Goal: Information Seeking & Learning: Learn about a topic

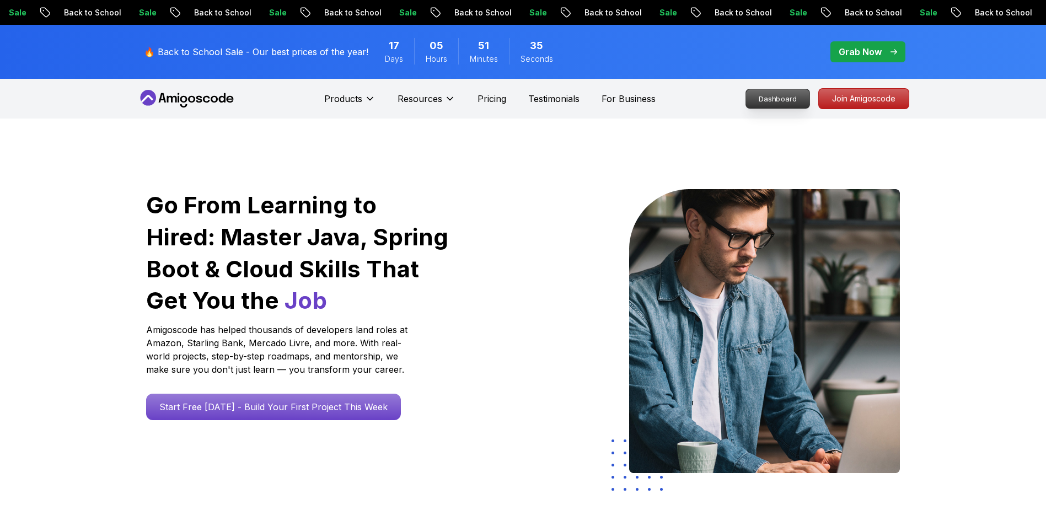
click at [788, 96] on p "Dashboard" at bounding box center [777, 98] width 63 height 19
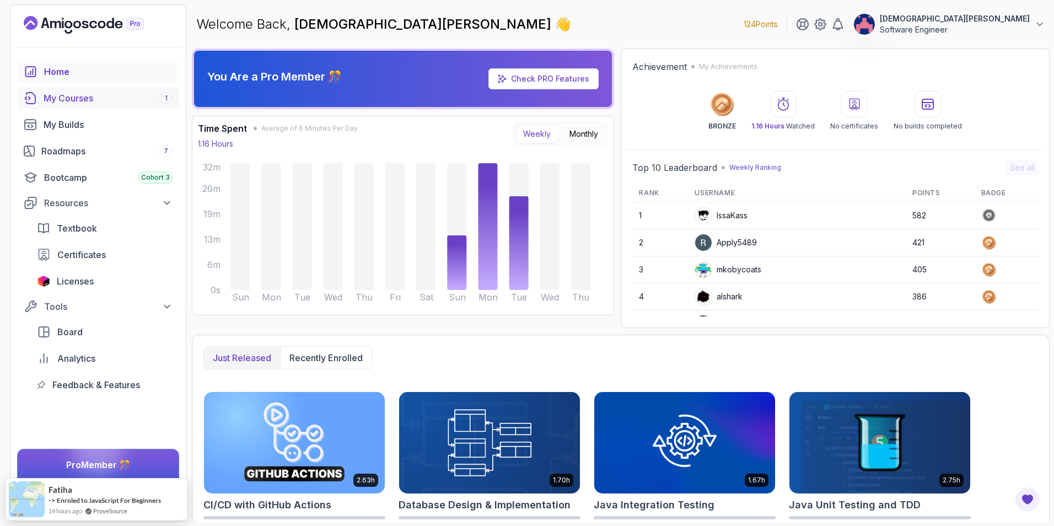
click at [133, 99] on div "My Courses 1" at bounding box center [108, 98] width 129 height 13
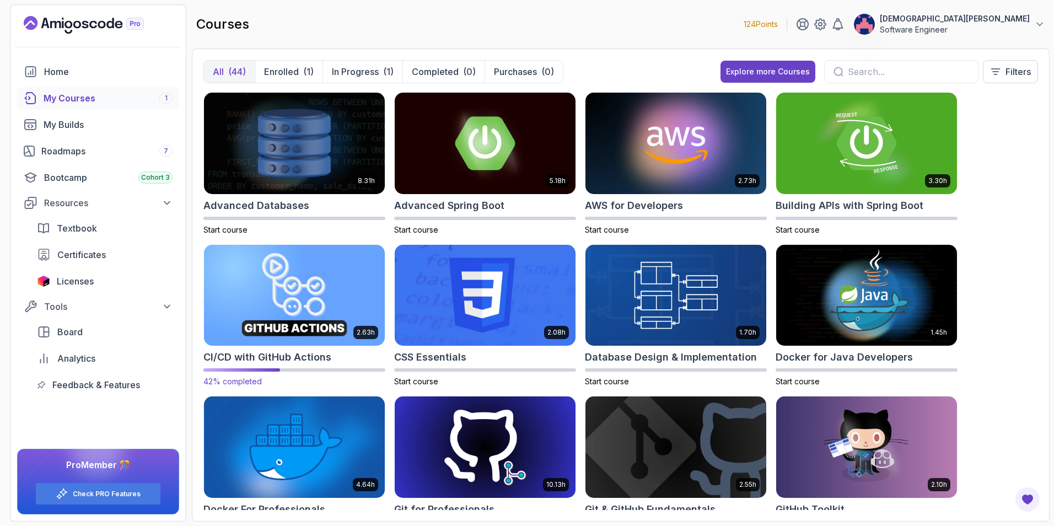
click at [324, 312] on img at bounding box center [295, 295] width 190 height 106
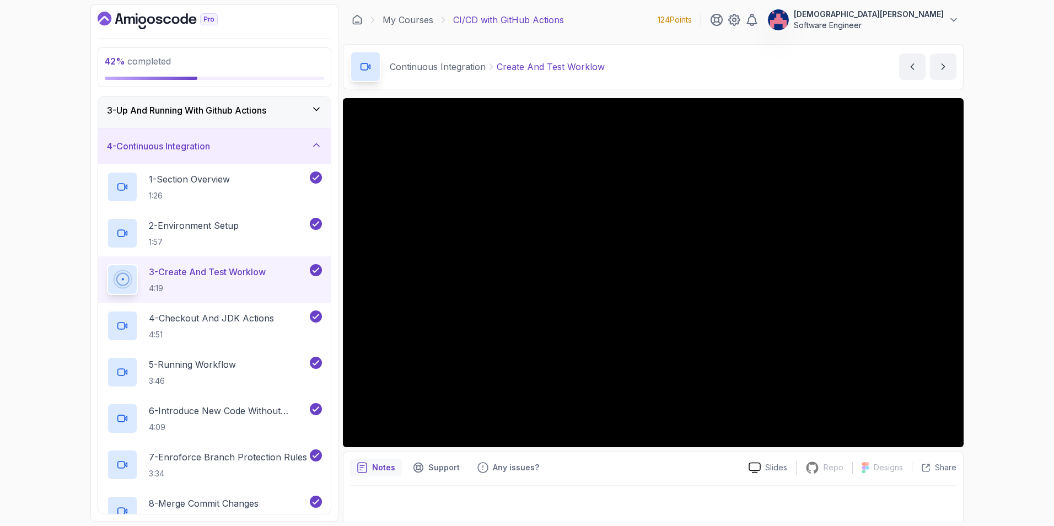
scroll to position [275, 0]
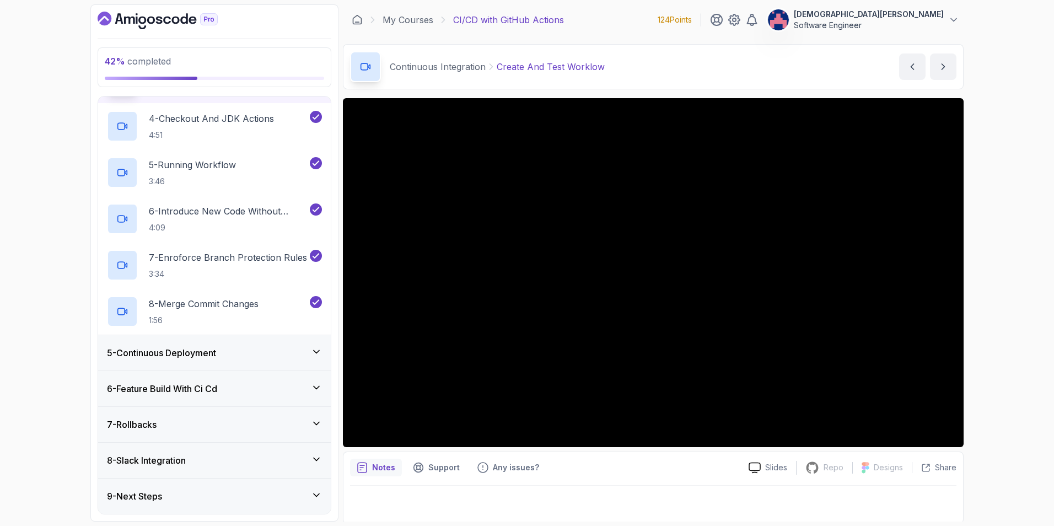
click at [250, 353] on div "5 - Continuous Deployment" at bounding box center [214, 352] width 215 height 13
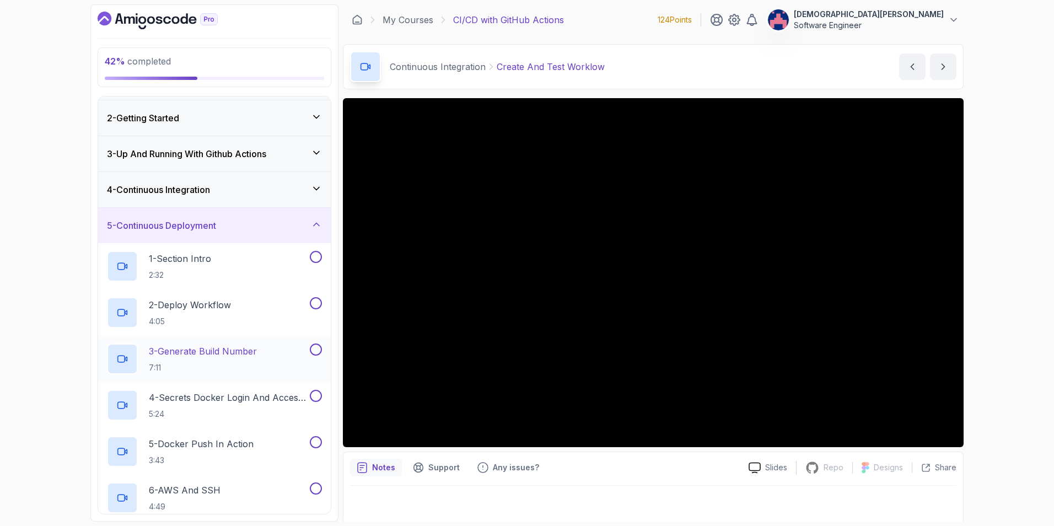
scroll to position [28, 0]
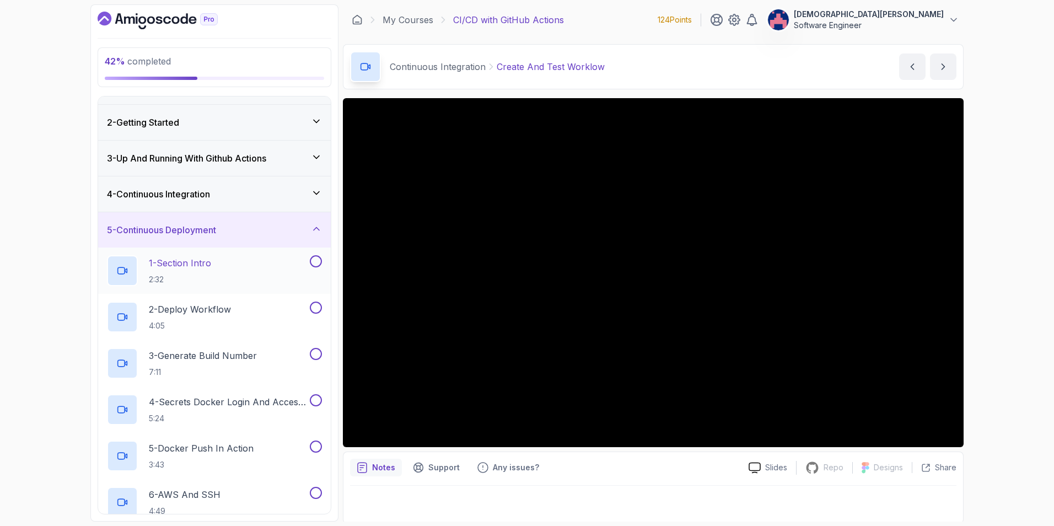
click at [255, 265] on div "1 - Section Intro 2:32" at bounding box center [207, 270] width 201 height 31
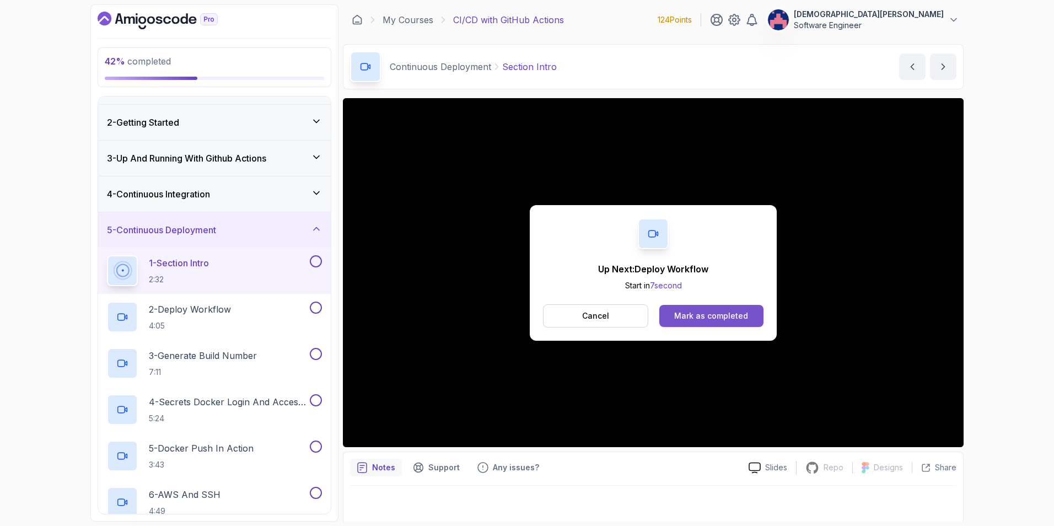
click at [728, 307] on button "Mark as completed" at bounding box center [711, 316] width 104 height 22
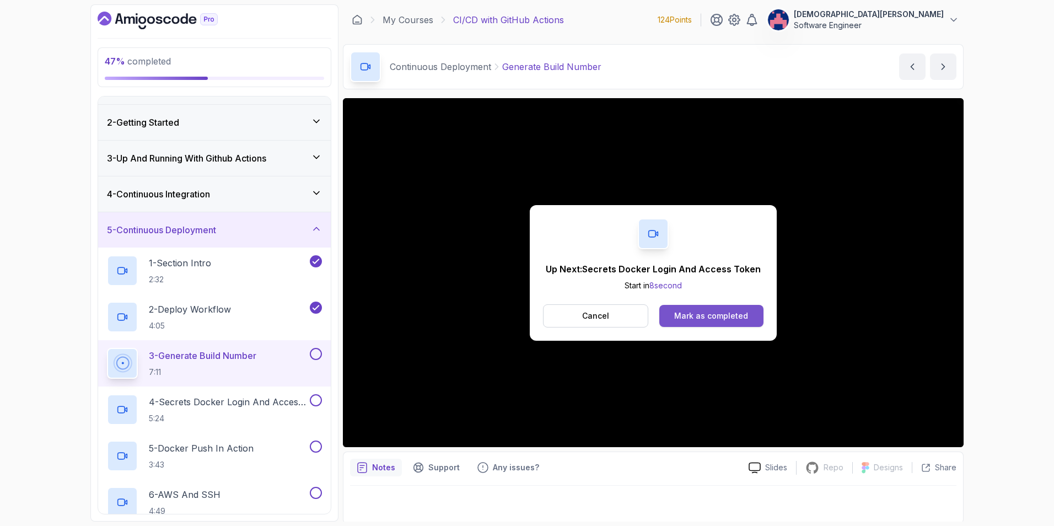
click at [724, 312] on div "Mark as completed" at bounding box center [711, 315] width 74 height 11
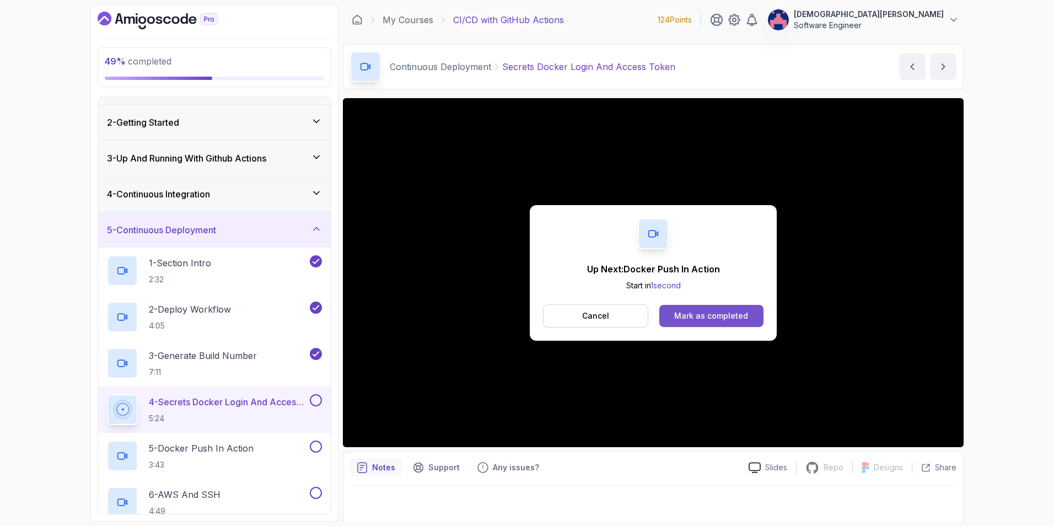
click at [694, 315] on div "Mark as completed" at bounding box center [711, 315] width 74 height 11
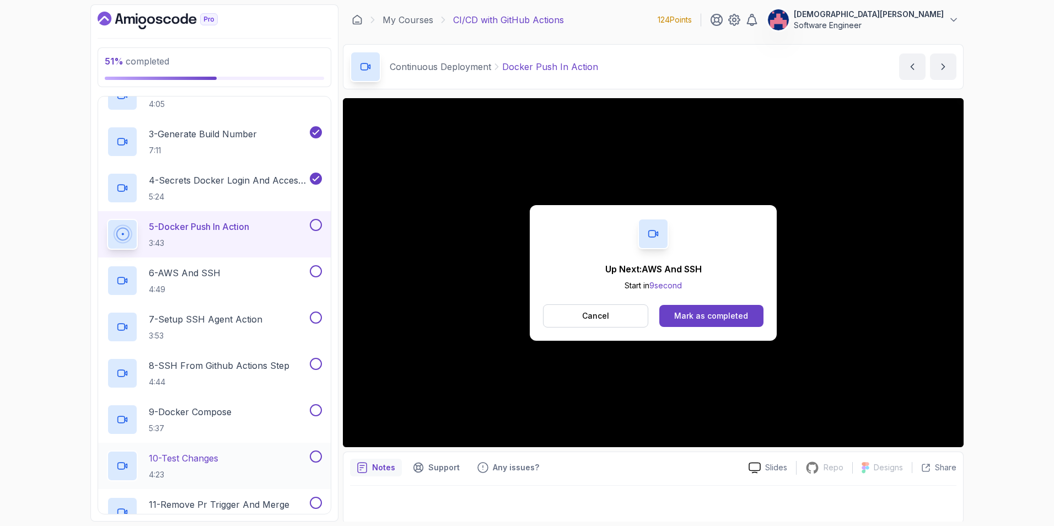
scroll to position [249, 0]
click at [716, 318] on div "Mark as completed" at bounding box center [711, 315] width 74 height 11
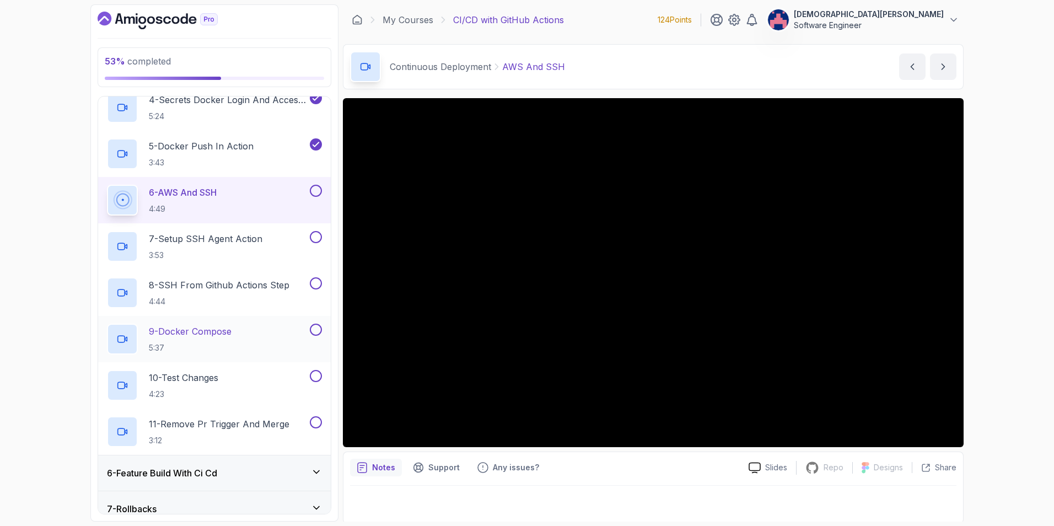
scroll to position [414, 0]
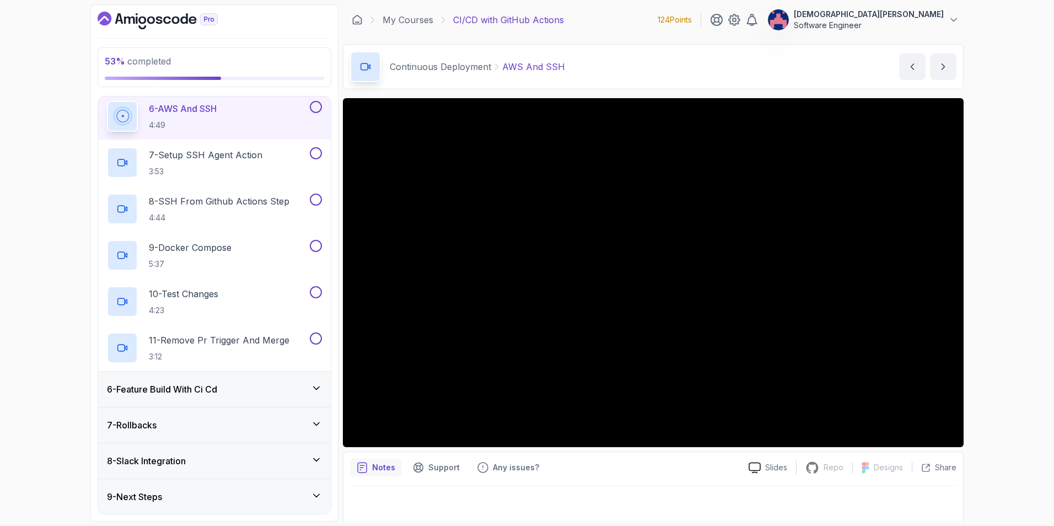
click at [239, 383] on div "6 - Feature Build With Ci Cd" at bounding box center [214, 389] width 215 height 13
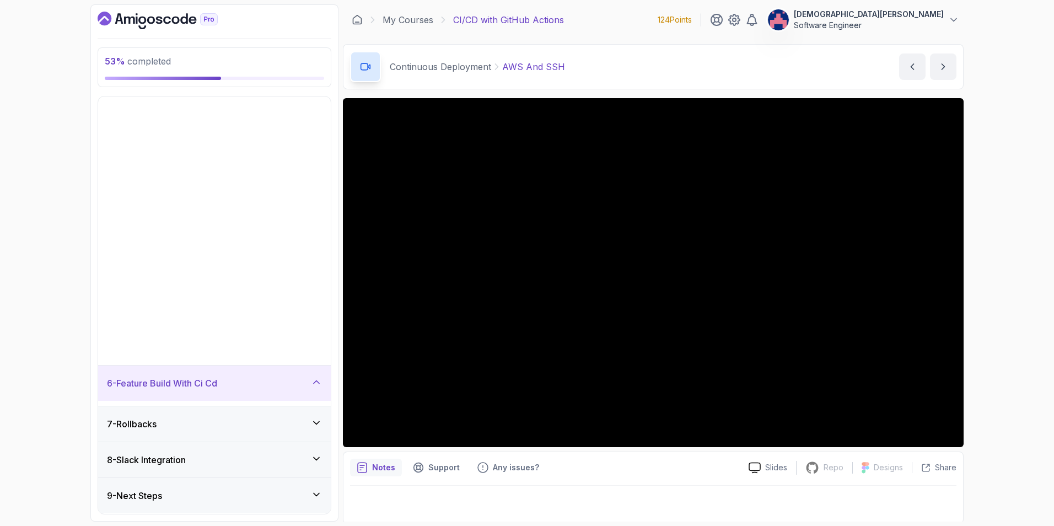
scroll to position [0, 0]
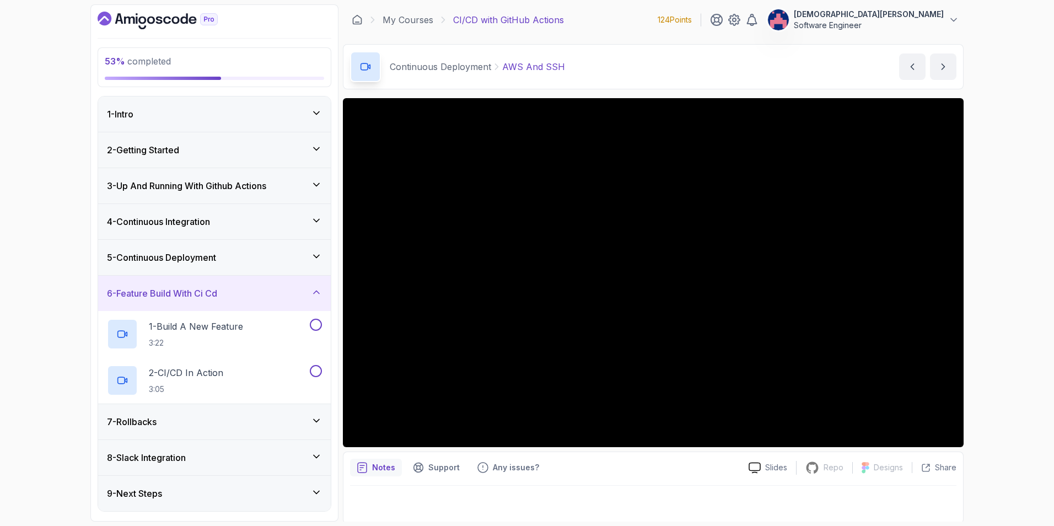
click at [318, 287] on icon at bounding box center [316, 292] width 11 height 11
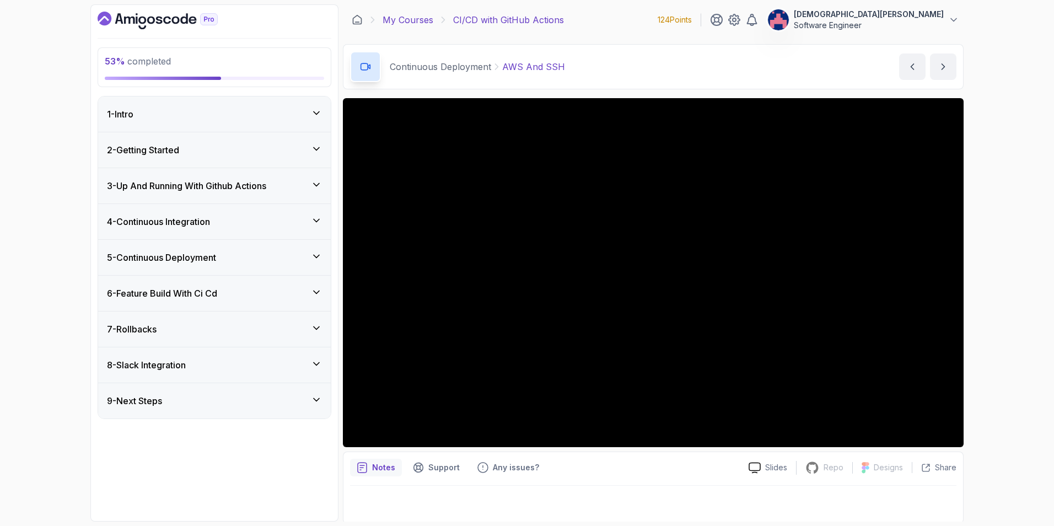
click at [390, 18] on link "My Courses" at bounding box center [408, 19] width 51 height 13
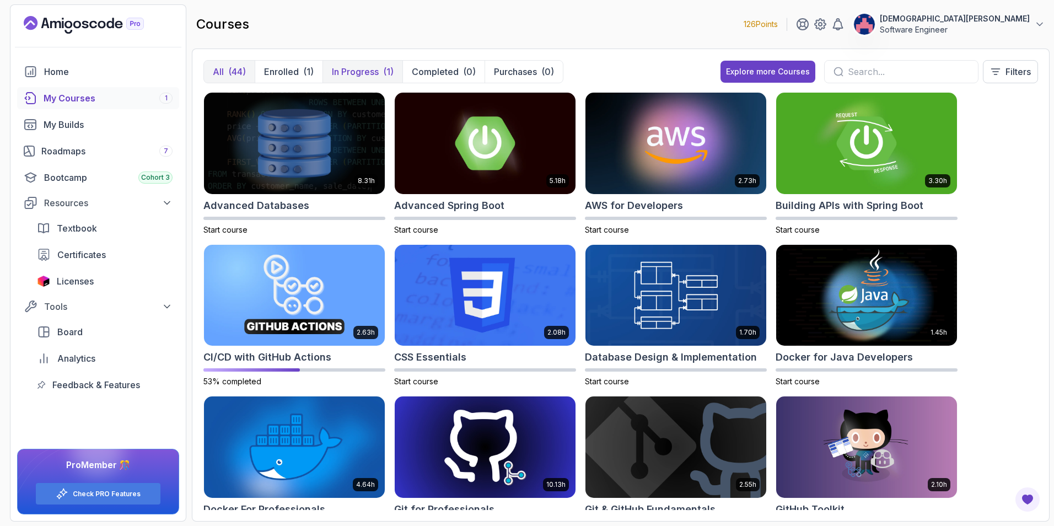
click at [362, 73] on p "In Progress" at bounding box center [355, 71] width 47 height 13
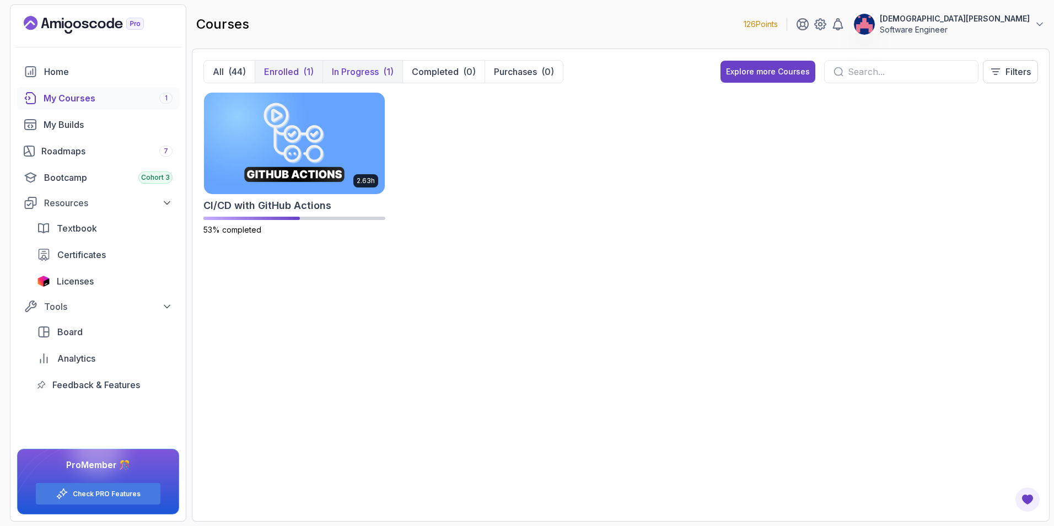
click at [280, 74] on p "Enrolled" at bounding box center [281, 71] width 35 height 13
click at [230, 71] on div "(44)" at bounding box center [237, 71] width 18 height 13
